Goal: Complete application form

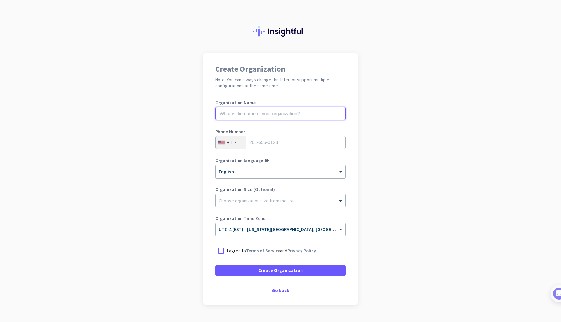
click at [287, 116] on input "text" at bounding box center [280, 113] width 131 height 13
type input "m"
click at [277, 290] on div "Go back" at bounding box center [280, 290] width 131 height 5
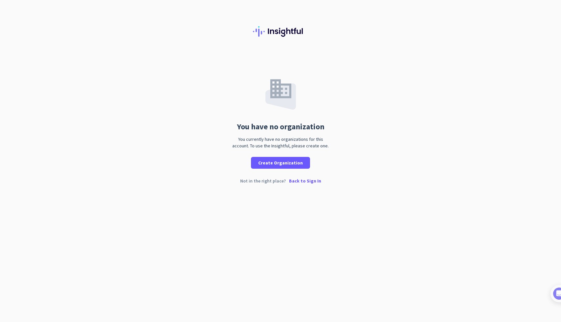
click at [299, 180] on p "Back to Sign In" at bounding box center [305, 181] width 32 height 5
